Goal: Check status: Check status

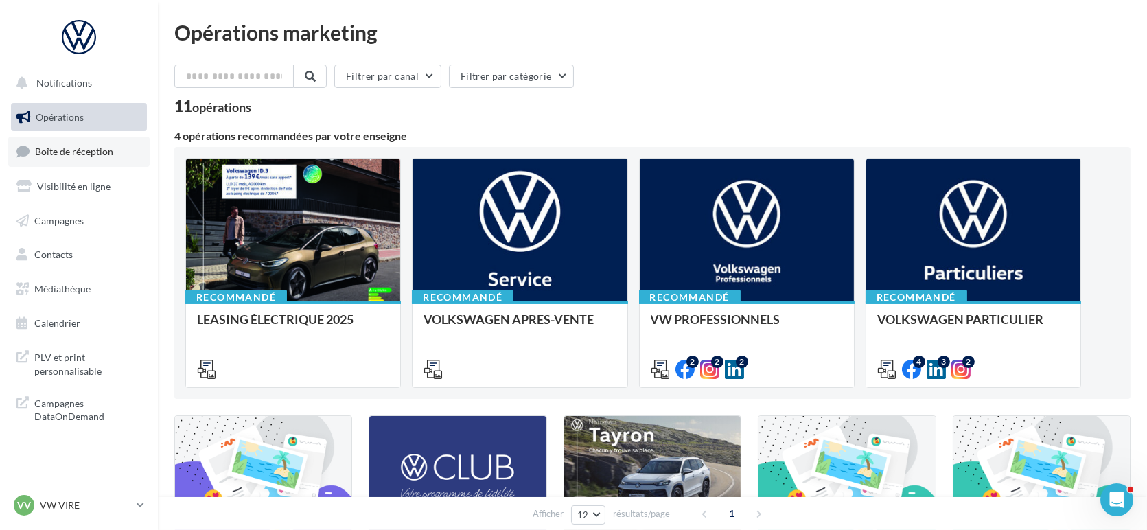
click at [100, 151] on span "Boîte de réception" at bounding box center [74, 152] width 78 height 12
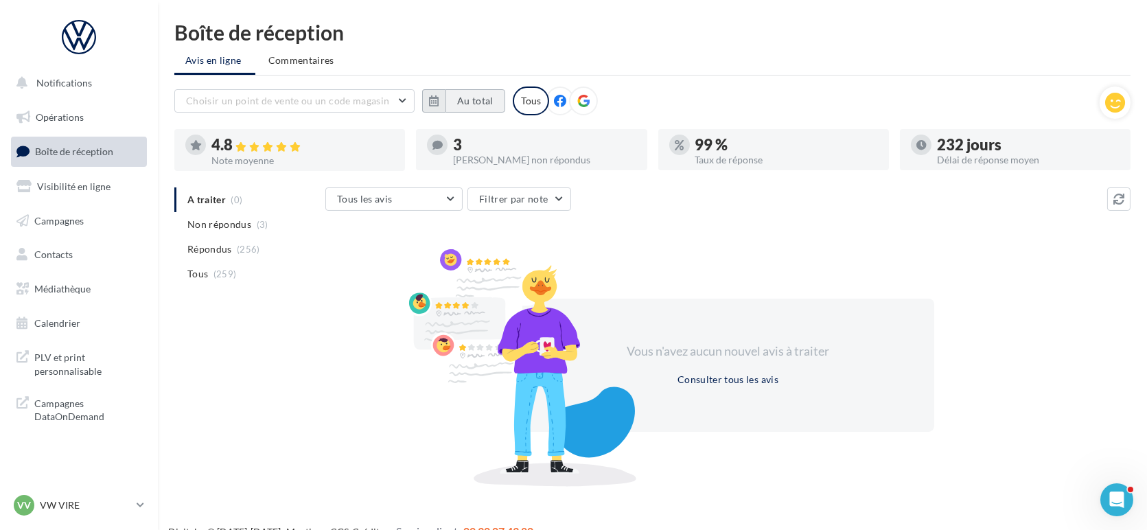
click at [459, 96] on button "Au total" at bounding box center [476, 100] width 60 height 23
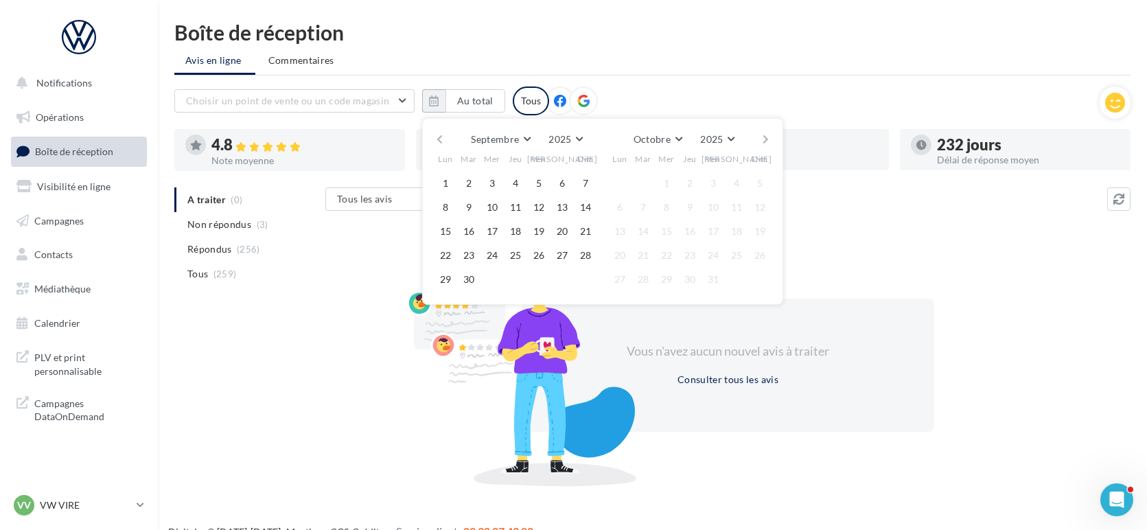
click at [442, 137] on button "button" at bounding box center [440, 139] width 12 height 19
click at [436, 135] on button "button" at bounding box center [440, 139] width 12 height 19
click at [465, 177] on button "1" at bounding box center [469, 183] width 21 height 21
click at [663, 134] on button "Août" at bounding box center [656, 139] width 44 height 19
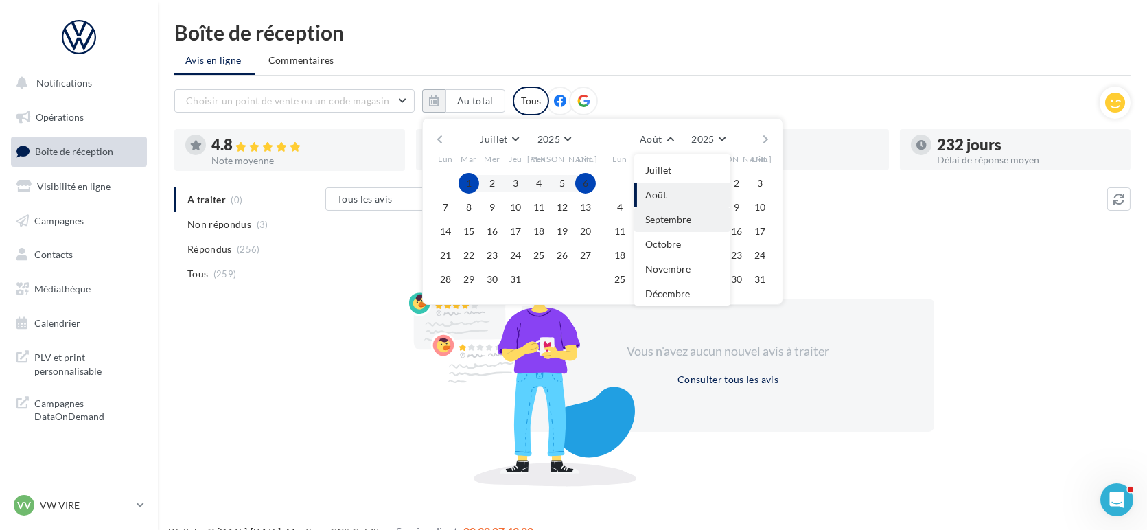
click at [669, 222] on span "Septembre" at bounding box center [668, 220] width 46 height 12
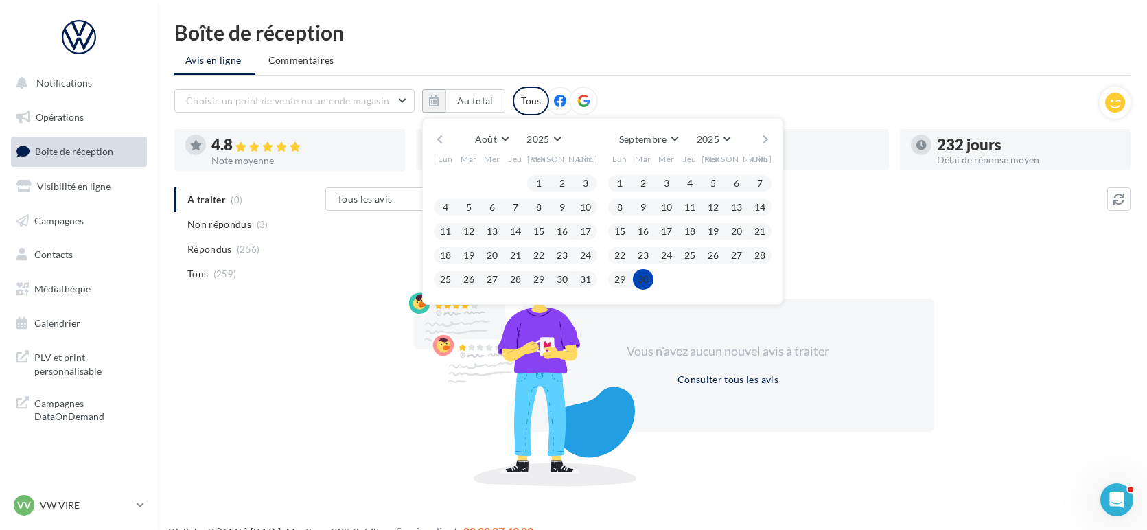
click at [641, 275] on button "30" at bounding box center [643, 279] width 21 height 21
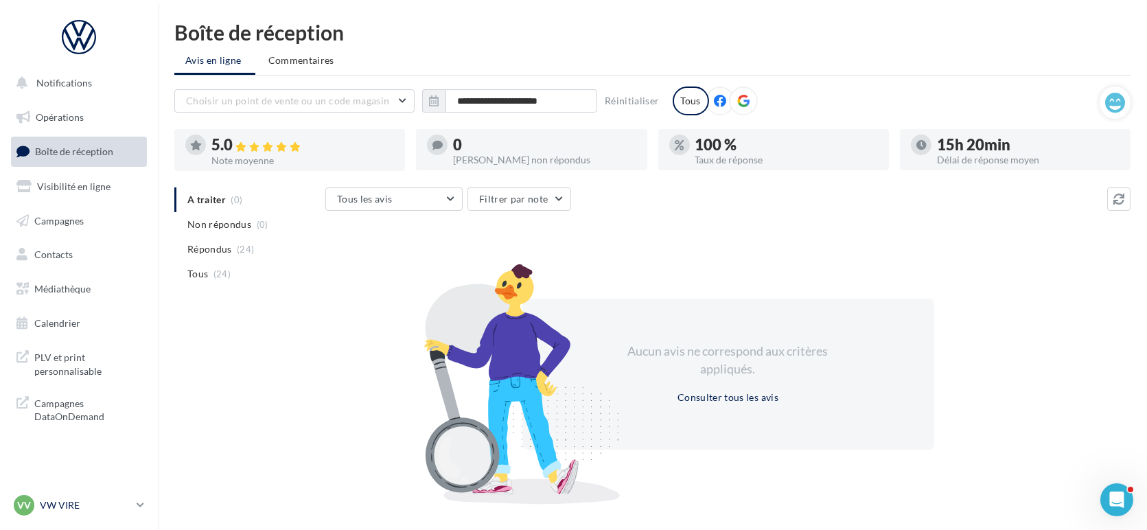
click at [135, 496] on link "VV VW VIRE vw-vir-lan" at bounding box center [79, 505] width 136 height 26
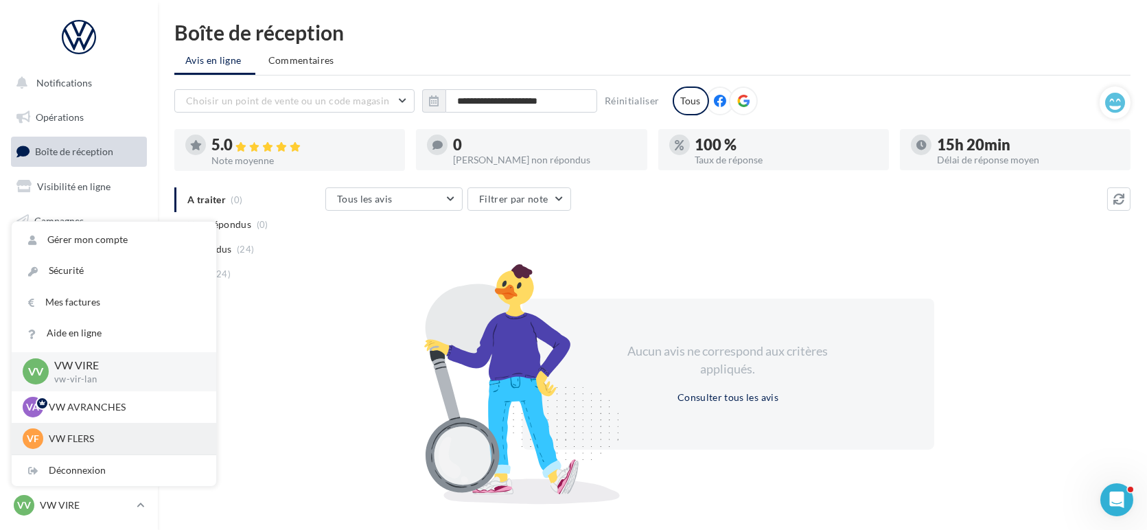
click at [83, 438] on p "VW FLERS" at bounding box center [124, 439] width 151 height 14
